Goal: Task Accomplishment & Management: Use online tool/utility

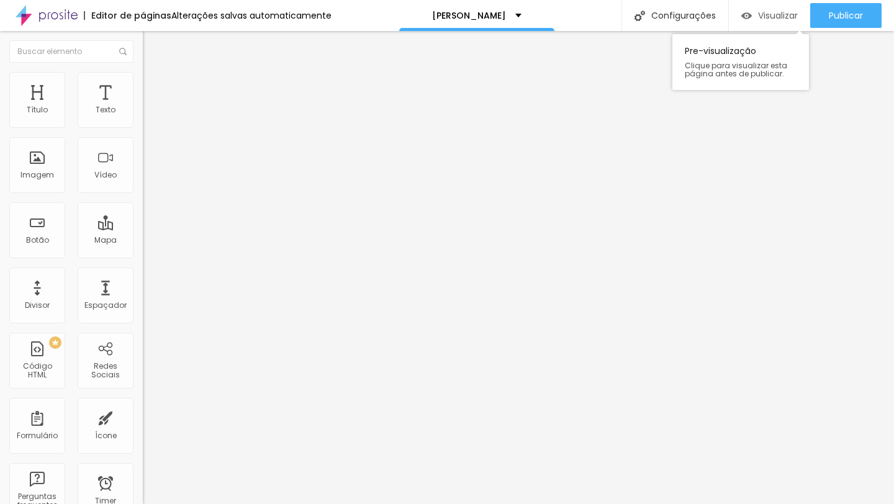
click at [741, 12] on img "button" at bounding box center [746, 16] width 11 height 11
click at [143, 254] on input "https://" at bounding box center [217, 249] width 149 height 12
click at [143, 40] on button "Editar Botão" at bounding box center [214, 45] width 143 height 29
click at [48, 238] on div "Botão" at bounding box center [37, 230] width 56 height 56
click at [17, 225] on div "Botão" at bounding box center [37, 230] width 56 height 56
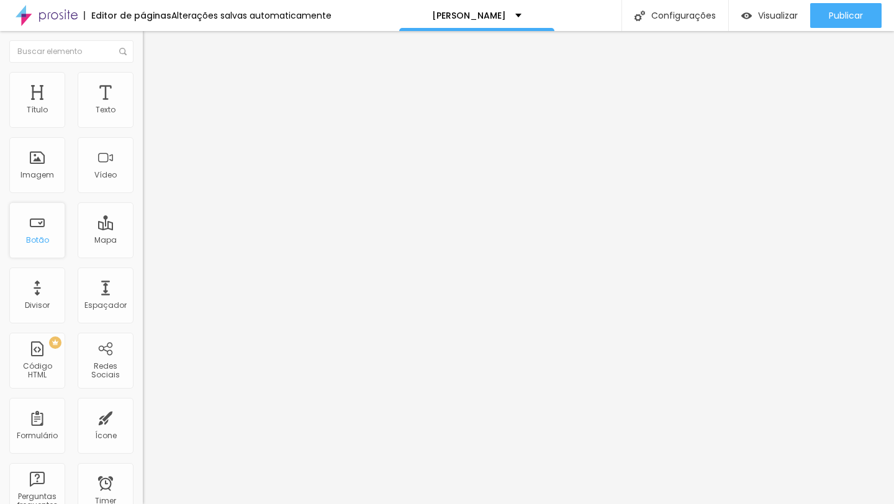
click at [38, 237] on div "Botão" at bounding box center [37, 240] width 23 height 9
click at [143, 72] on img at bounding box center [148, 77] width 11 height 11
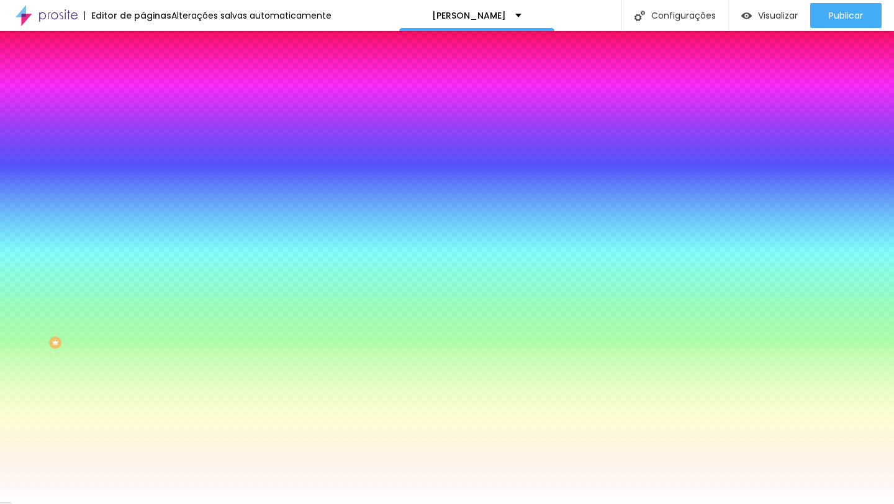
click at [154, 91] on span "Avançado" at bounding box center [174, 93] width 41 height 11
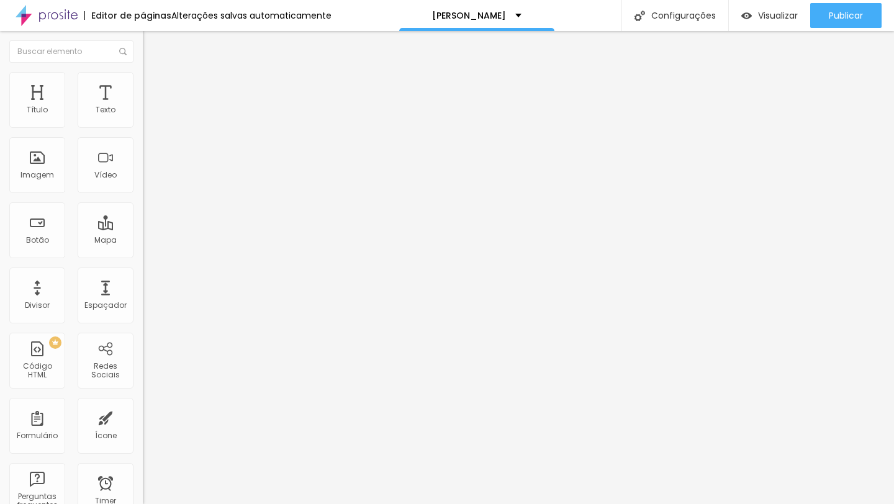
click at [143, 84] on img at bounding box center [148, 89] width 11 height 11
click at [154, 84] on span "Estilo" at bounding box center [163, 80] width 19 height 11
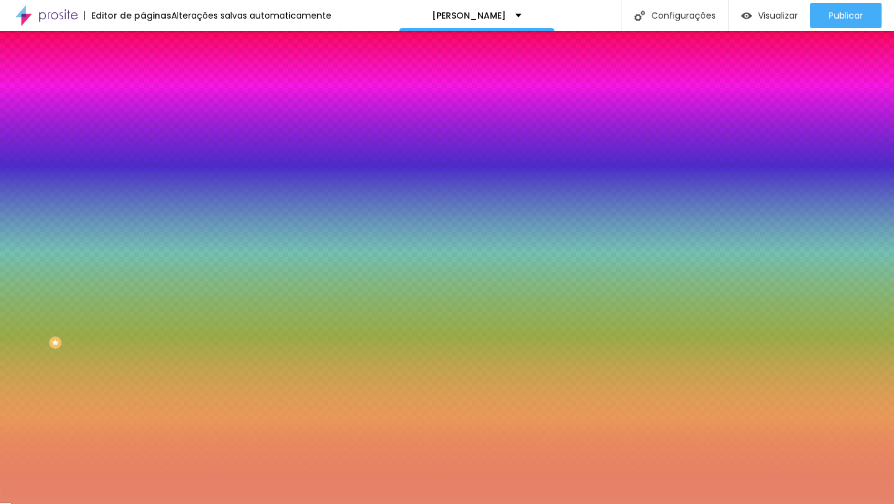
click at [154, 88] on span "Avançado" at bounding box center [174, 93] width 41 height 11
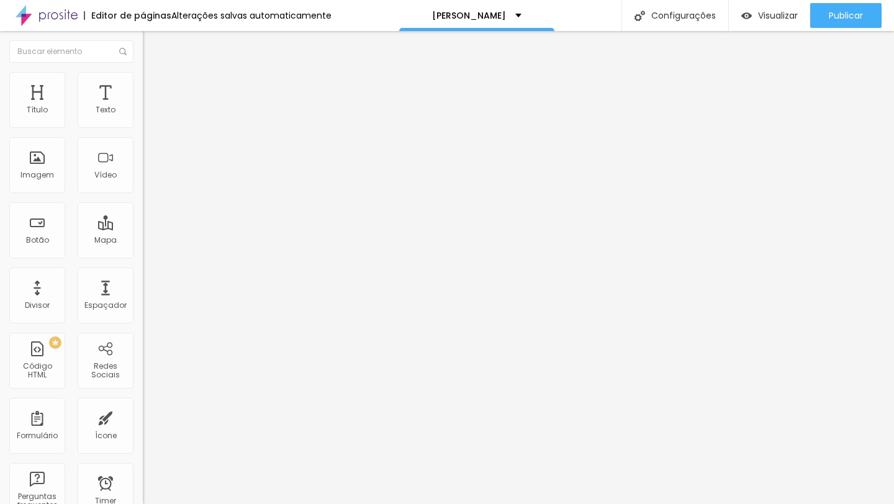
click at [143, 477] on div "Editar Botão Conteúdo Estilo Avançado 10 Espaço de cima 10 Espaço de baixo ID H…" at bounding box center [214, 267] width 143 height 473
click at [143, 256] on input "https://" at bounding box center [217, 249] width 149 height 12
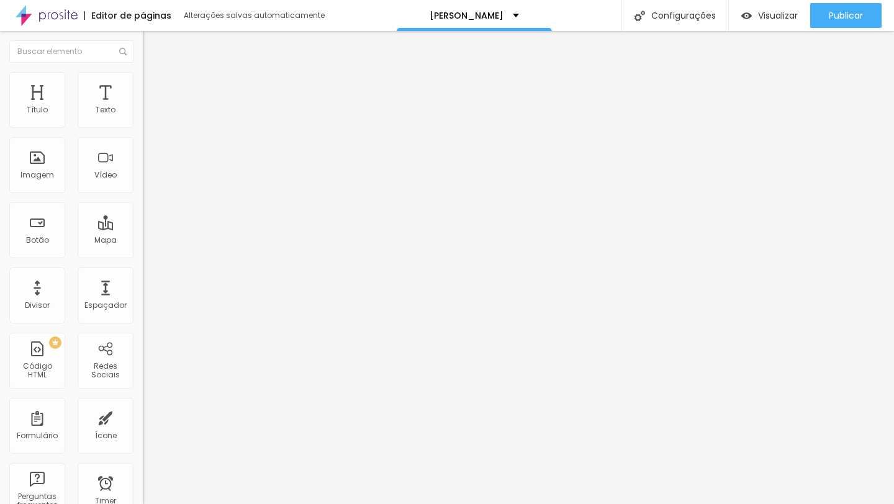
paste input "www.alboompay.com/rafaelbigarelli/enrique-e-naiara"
type input "https://www.alboompay.com/rafaelbigarelli/enrique-e-naiara"
click at [143, 321] on div "Editar Botão Conteúdo Estilo Avançado Texto Quero adquirir Alinhamento Tamanho …" at bounding box center [214, 267] width 143 height 473
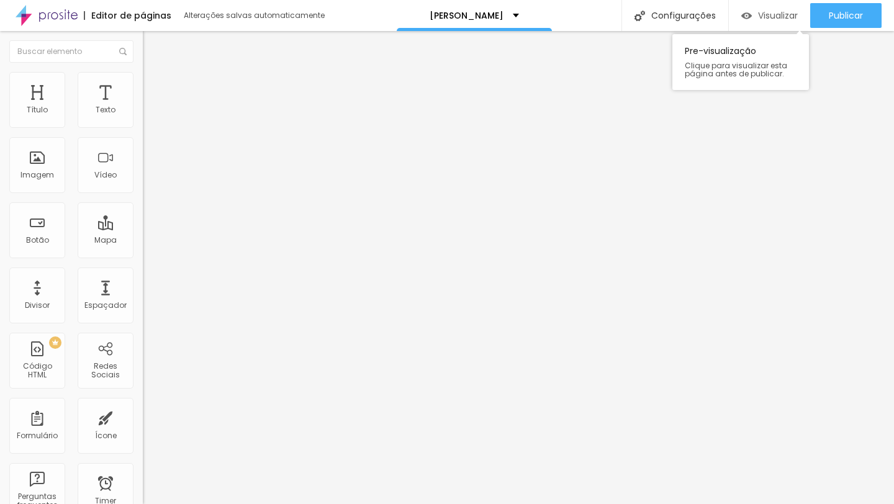
click at [761, 20] on span "Visualizar" at bounding box center [778, 16] width 40 height 10
